Goal: Register for event/course

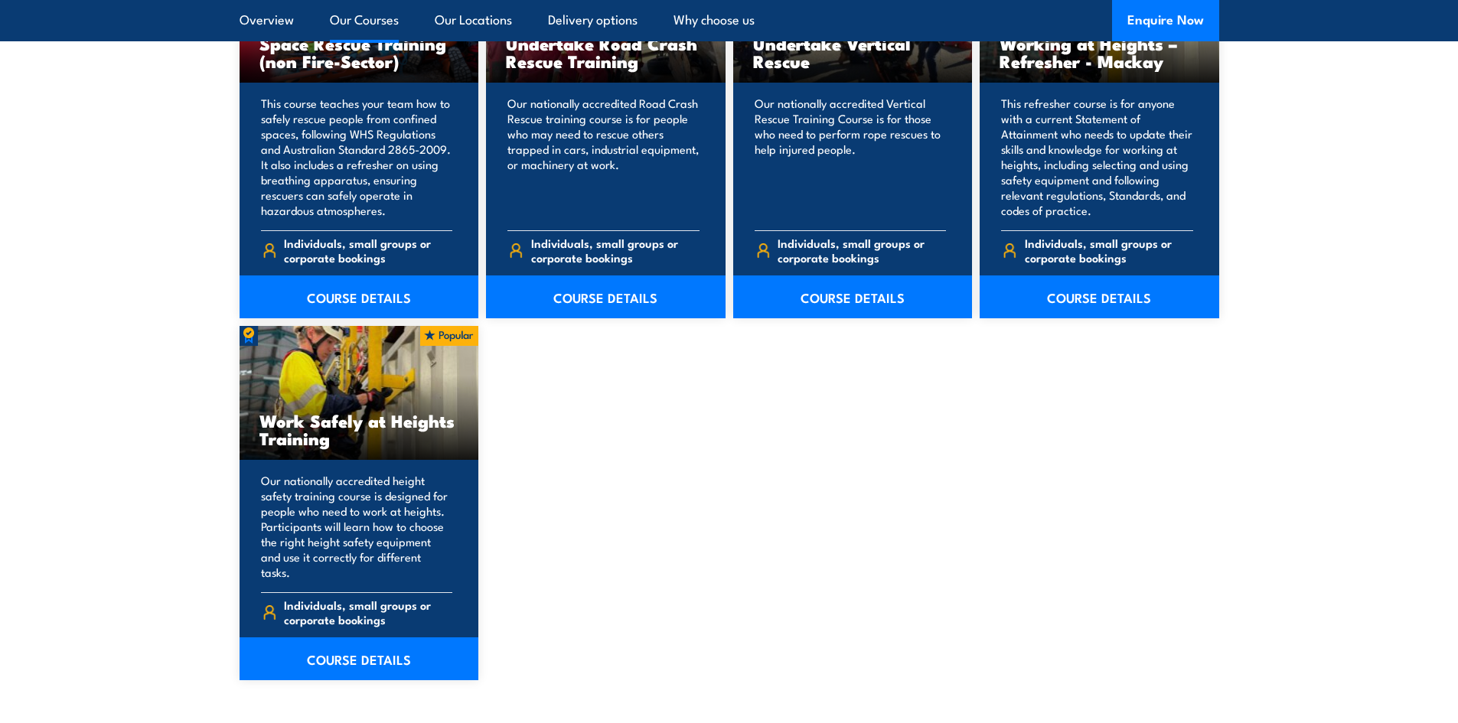
scroll to position [1836, 0]
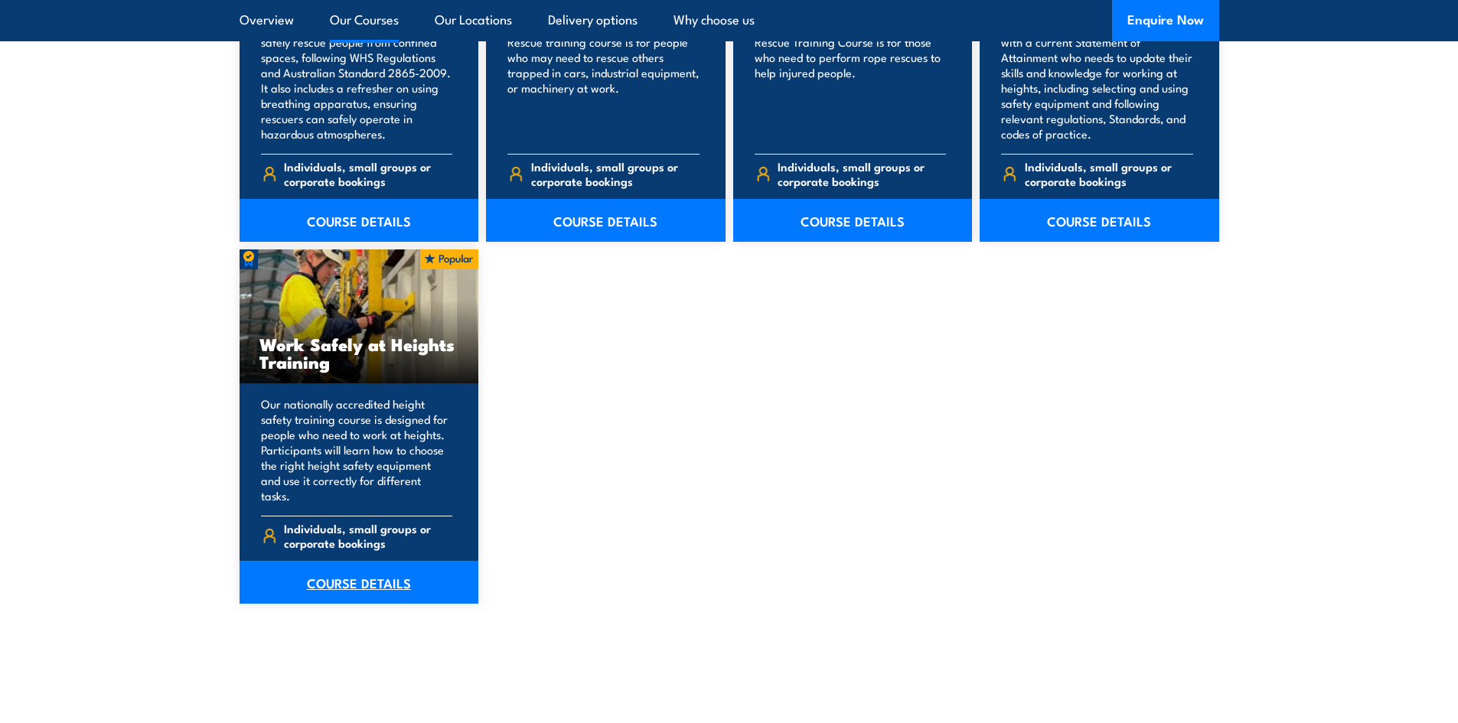
click at [357, 570] on link "COURSE DETAILS" at bounding box center [358, 582] width 239 height 43
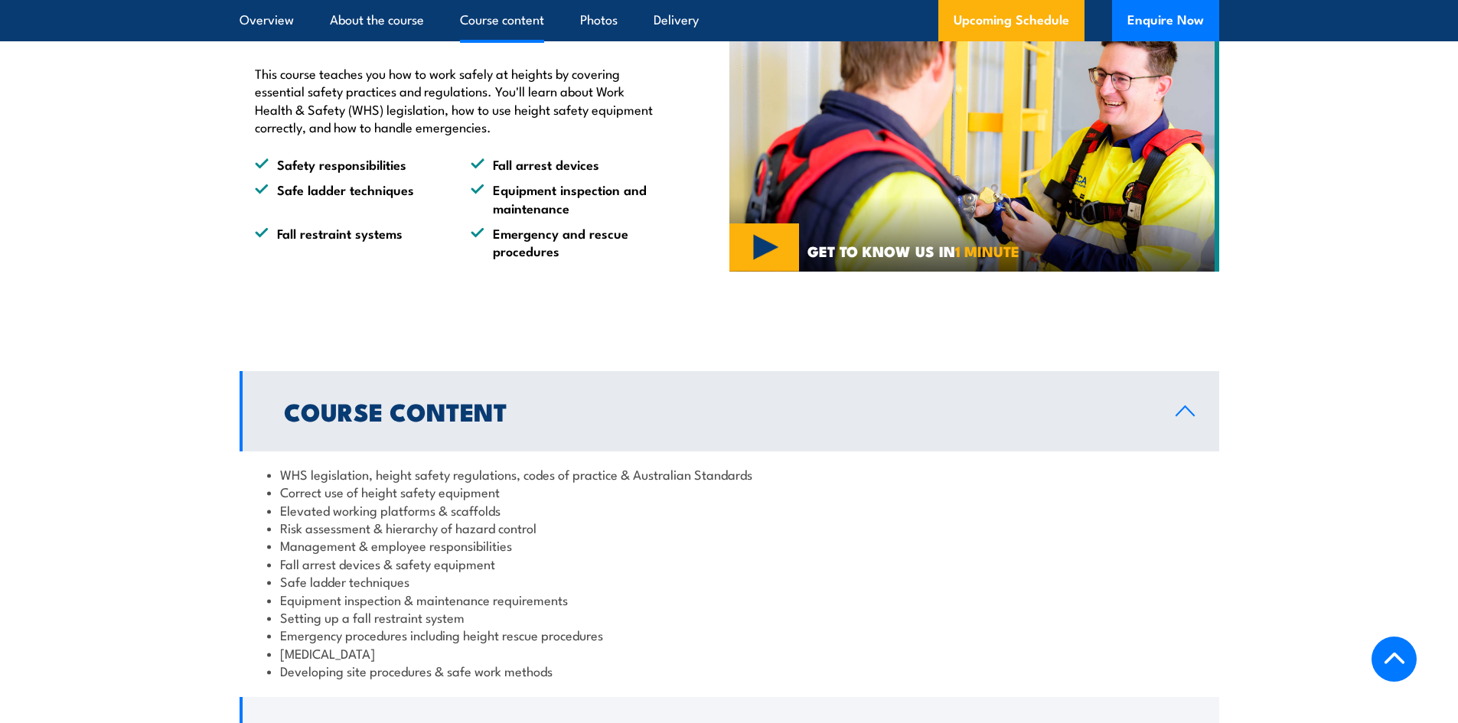
scroll to position [1224, 0]
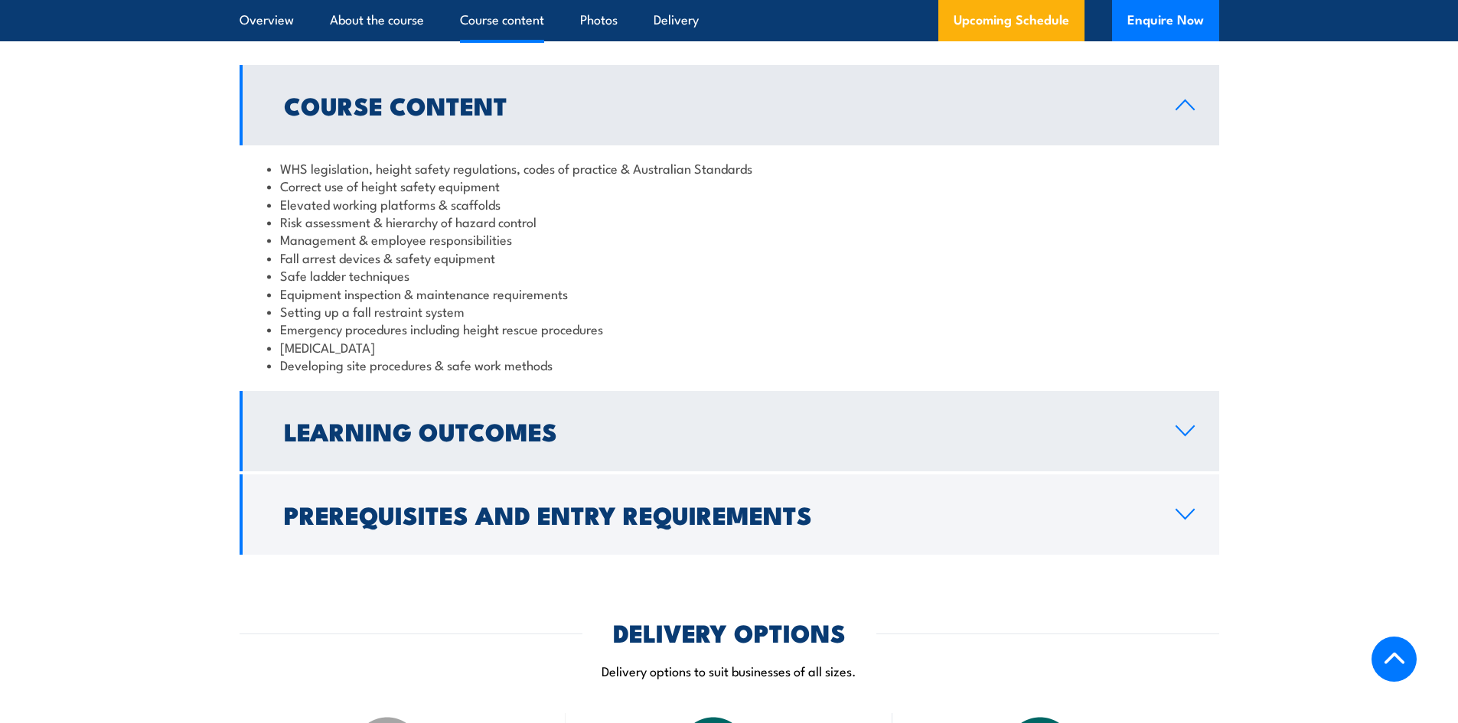
click at [632, 460] on link "Learning Outcomes" at bounding box center [728, 431] width 979 height 80
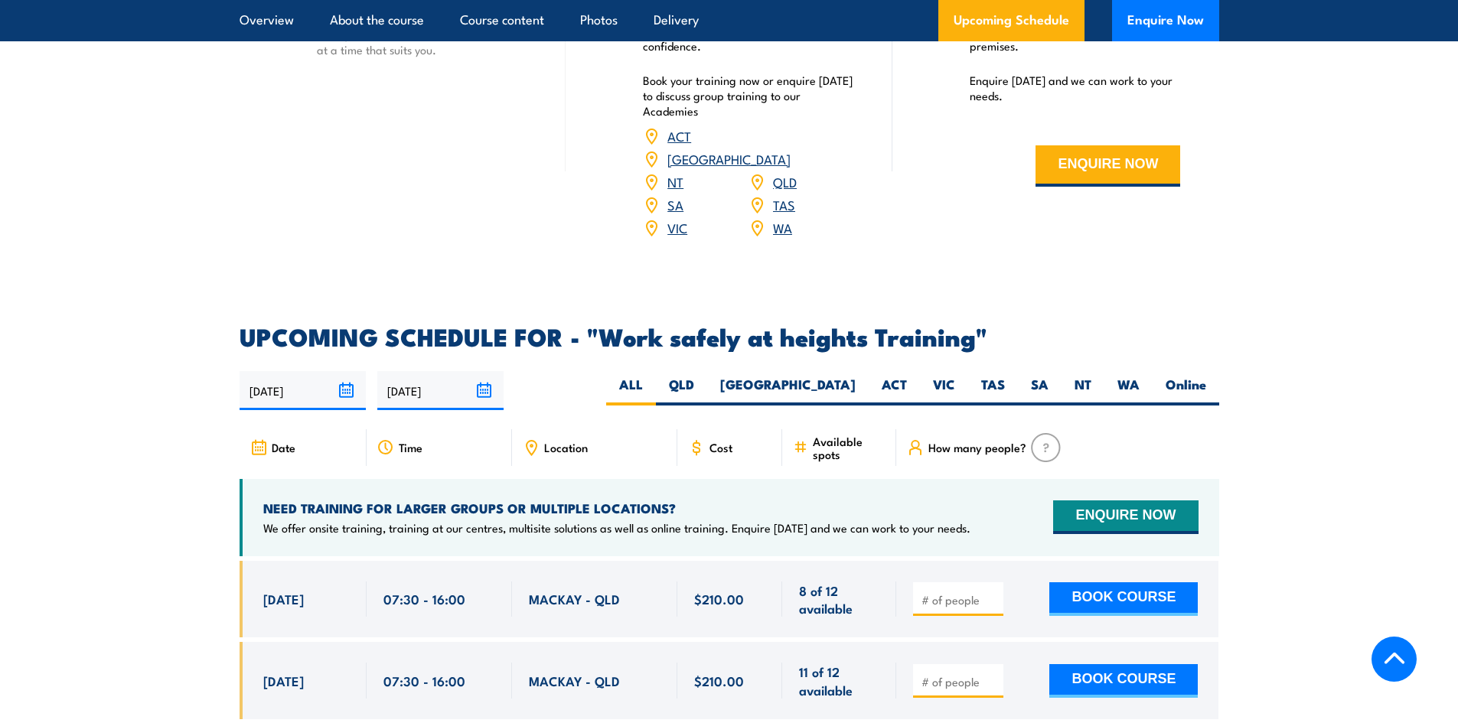
scroll to position [2219, 0]
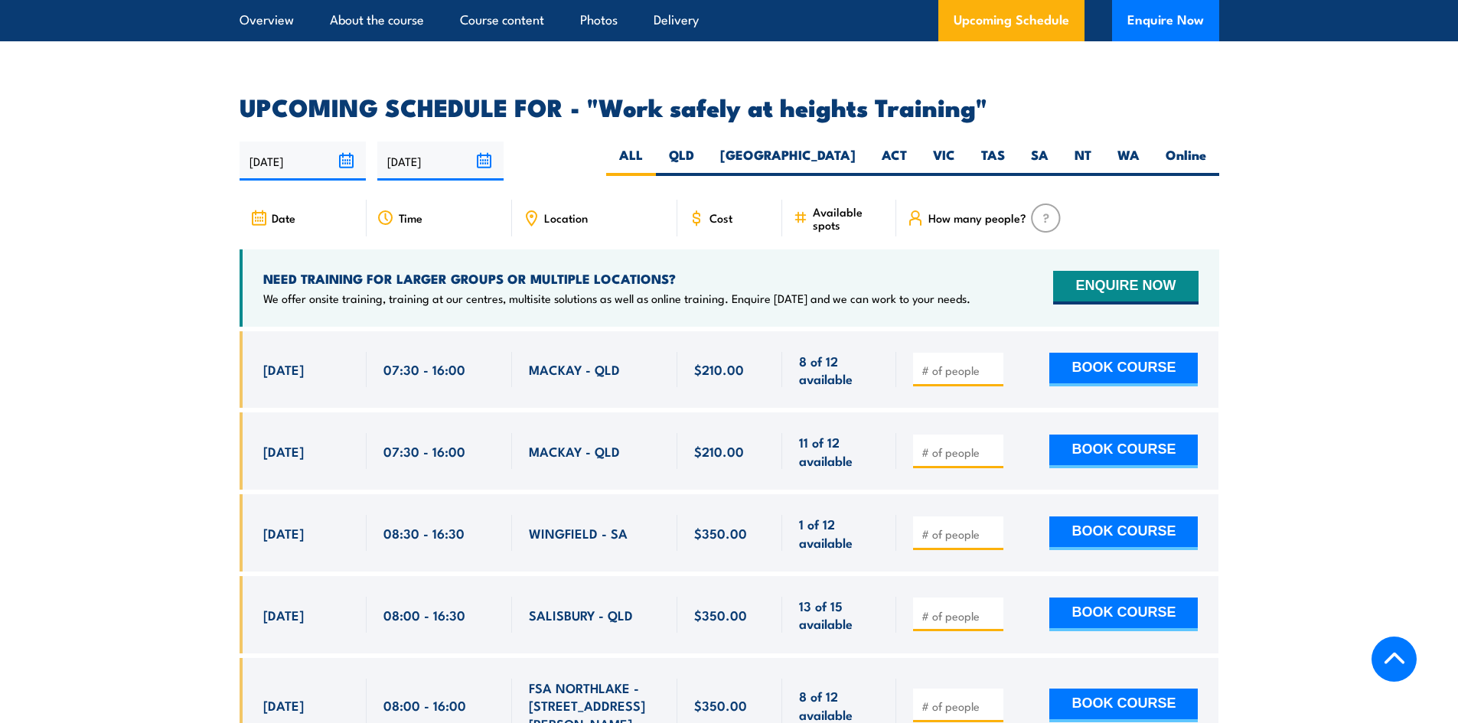
drag, startPoint x: 885, startPoint y: 383, endPoint x: 1384, endPoint y: 373, distance: 499.7
click at [844, 146] on label "[GEOGRAPHIC_DATA]" at bounding box center [787, 161] width 161 height 30
click at [855, 146] on input "[GEOGRAPHIC_DATA]" at bounding box center [860, 151] width 10 height 10
radio input "true"
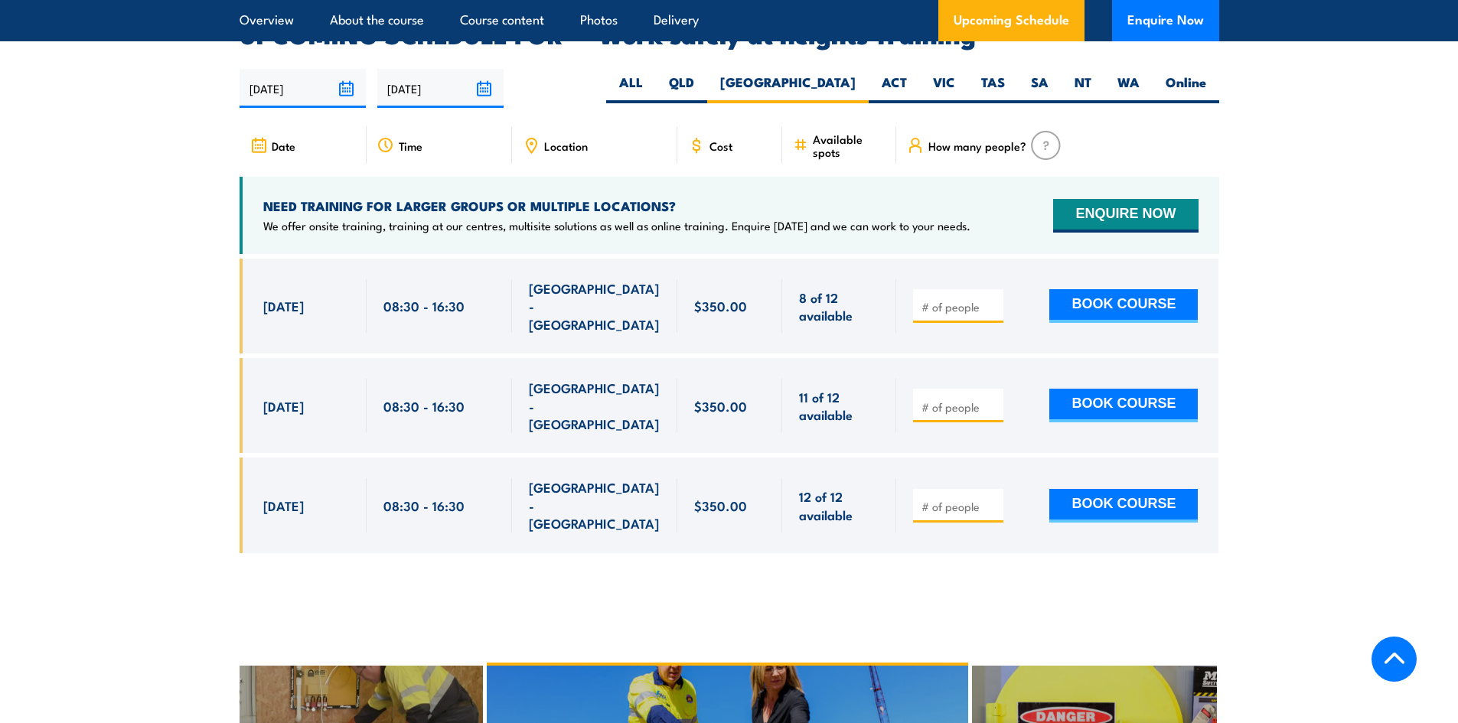
scroll to position [2129, 0]
